Goal: Find specific page/section: Find specific page/section

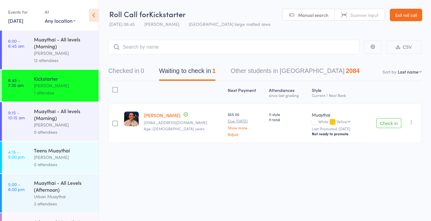
click at [356, 14] on span "Scanner input" at bounding box center [365, 15] width 28 height 6
click at [131, 74] on button "Checked in 0" at bounding box center [126, 72] width 36 height 17
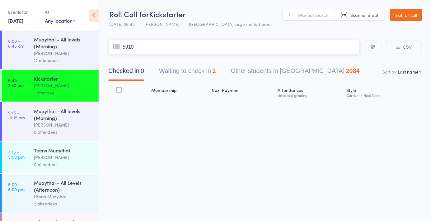
type input "5910"
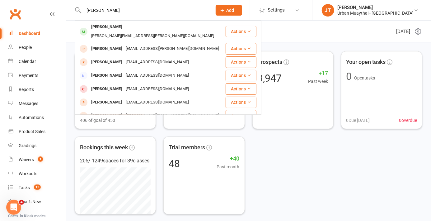
type input "[PERSON_NAME]"
click at [130, 84] on div "[EMAIL_ADDRESS][DOMAIN_NAME]" at bounding box center [157, 88] width 67 height 9
